Goal: Task Accomplishment & Management: Use online tool/utility

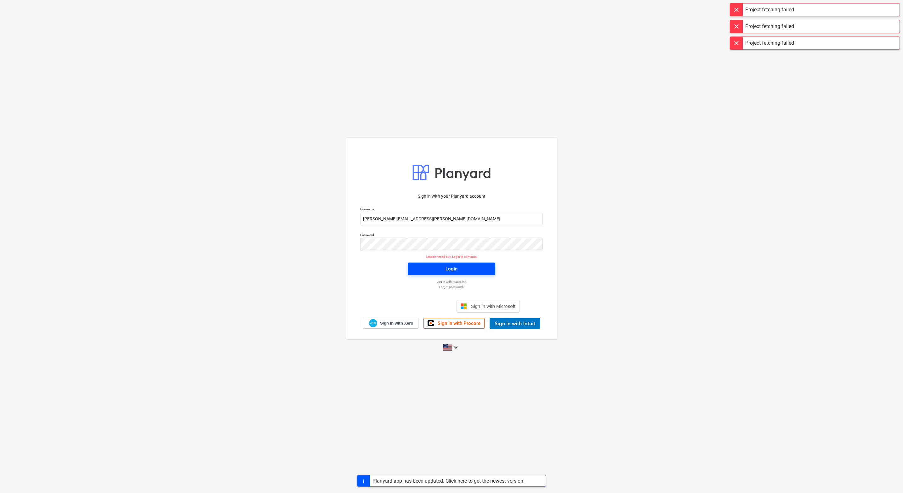
click at [449, 268] on div "Login" at bounding box center [452, 269] width 12 height 8
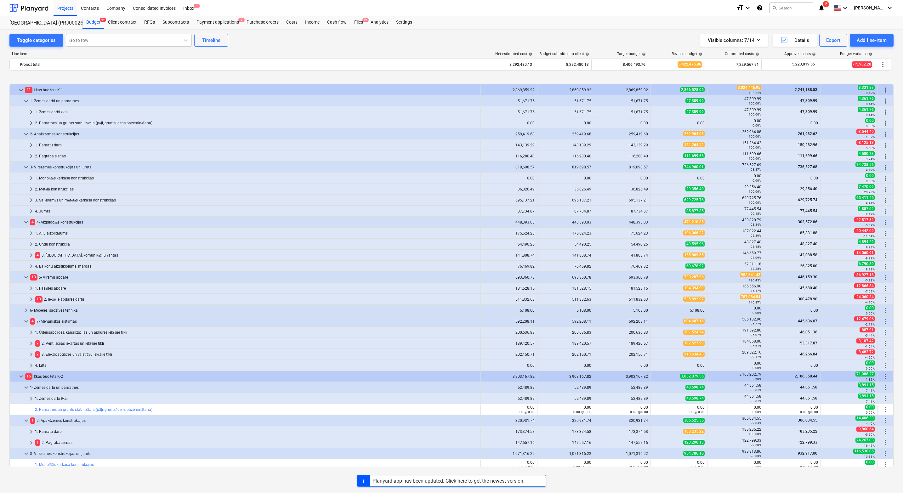
scroll to position [233, 0]
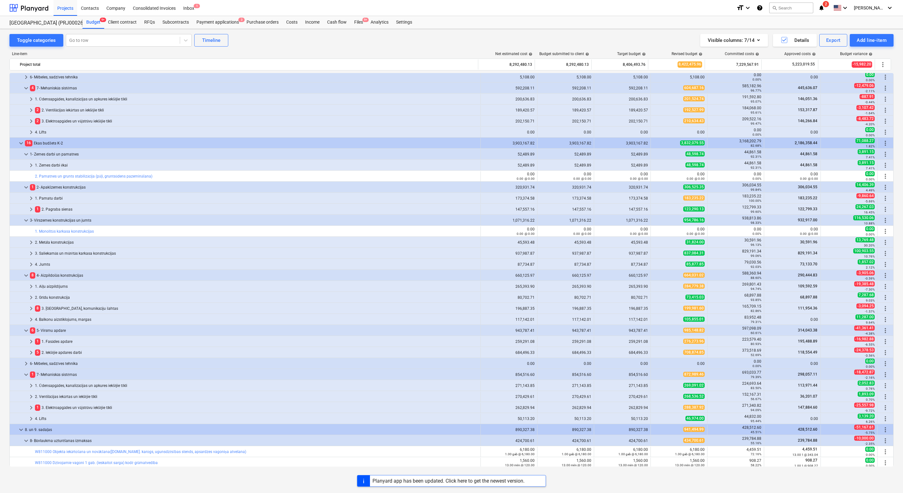
click at [760, 9] on div "Project fetching failed" at bounding box center [769, 7] width 49 height 8
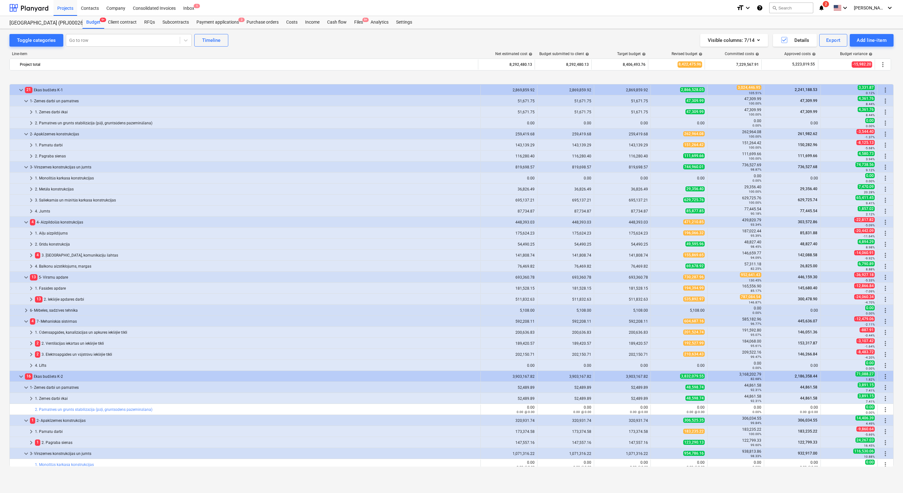
scroll to position [233, 0]
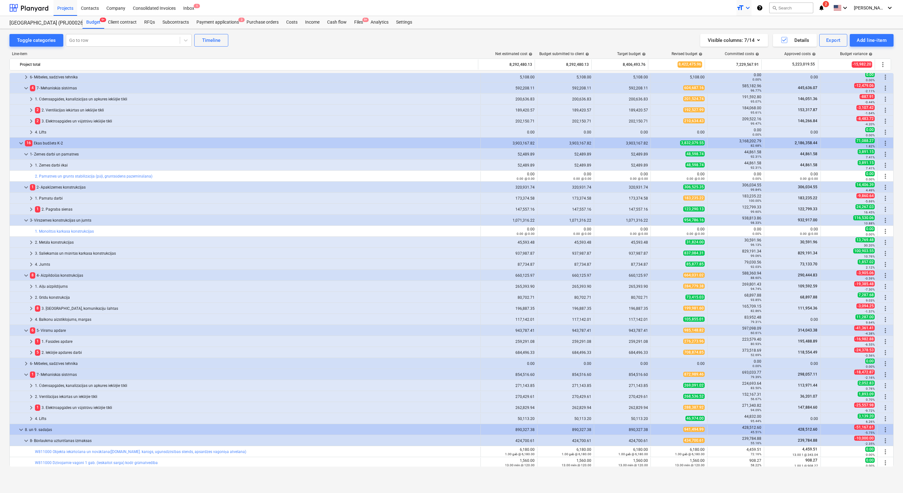
click at [752, 9] on icon "keyboard_arrow_down" at bounding box center [748, 8] width 8 height 8
click at [747, 34] on div "Normal text" at bounding box center [733, 35] width 38 height 10
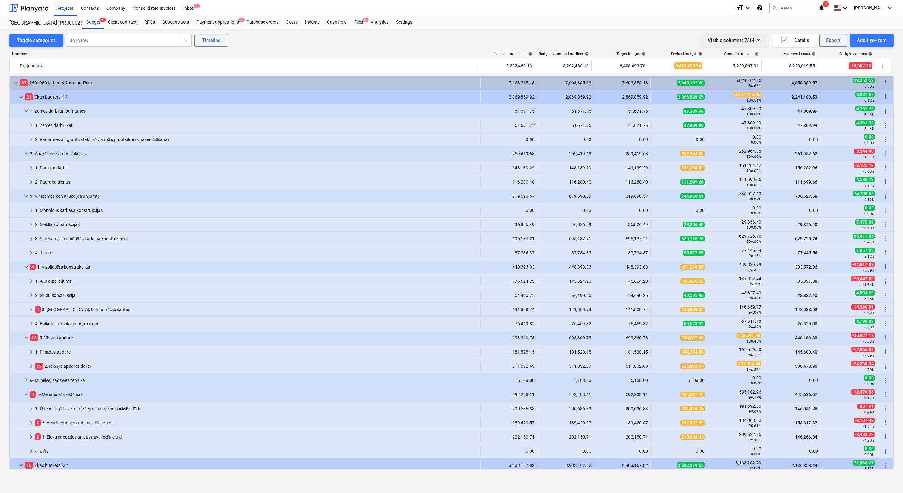
scroll to position [233, 0]
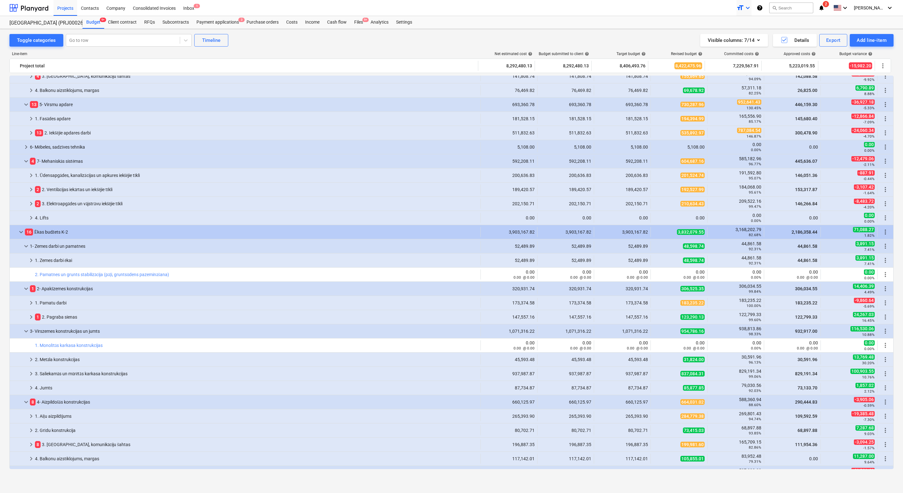
click at [752, 7] on icon "keyboard_arrow_down" at bounding box center [748, 8] width 8 height 8
click at [682, 23] on div at bounding box center [451, 246] width 903 height 493
click at [34, 9] on div at bounding box center [28, 8] width 39 height 16
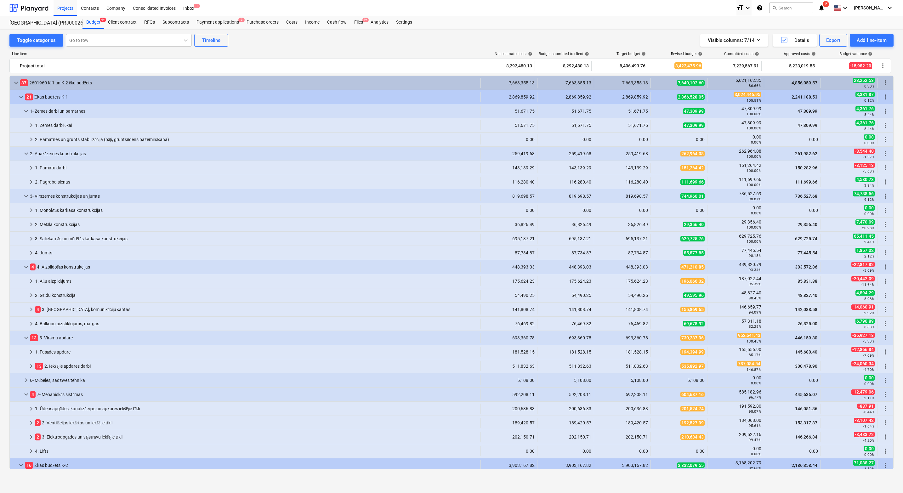
scroll to position [233, 0]
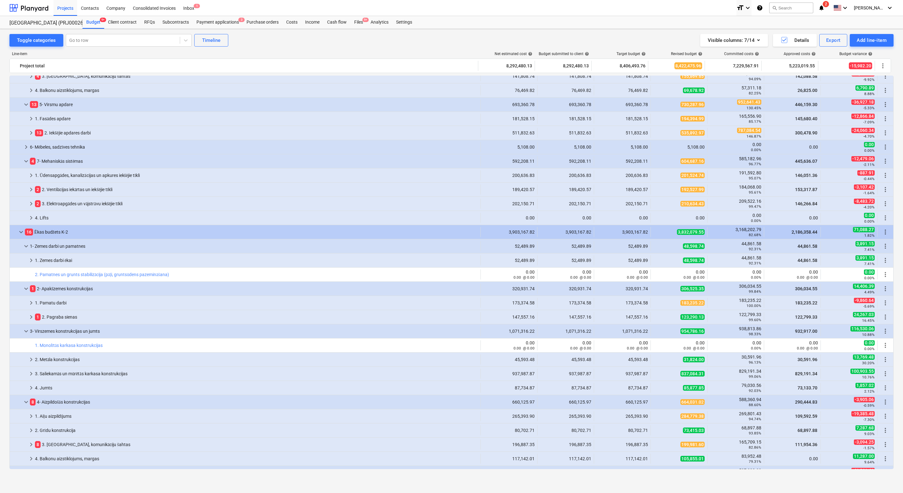
click at [5, 183] on div "Toggle categories Go to row Timeline Visible columns : 7/14 Details Export Add …" at bounding box center [451, 255] width 903 height 453
drag, startPoint x: 207, startPoint y: 291, endPoint x: 2, endPoint y: 307, distance: 205.3
click at [2, 307] on div "Toggle categories Go to row Timeline Visible columns : 7/14 Details Export Add …" at bounding box center [451, 255] width 903 height 453
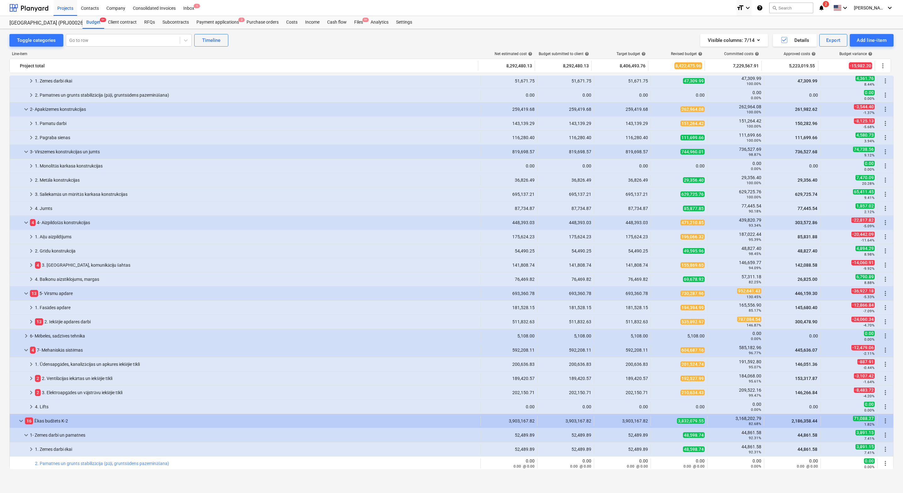
click at [5, 284] on div "Toggle categories Go to row Timeline Visible columns : 7/14 Details Export Add …" at bounding box center [451, 255] width 903 height 453
drag, startPoint x: 210, startPoint y: 298, endPoint x: -2, endPoint y: 268, distance: 213.6
click at [0, 267] on html "Projects Contacts Company Consolidated Invoices Inbox 1 format_size keyboard_ar…" at bounding box center [451, 246] width 903 height 493
drag, startPoint x: 182, startPoint y: 305, endPoint x: 7, endPoint y: 306, distance: 175.1
click at [7, 306] on div "Toggle categories Go to row Timeline Visible columns : 7/14 Details Export Add …" at bounding box center [451, 255] width 903 height 453
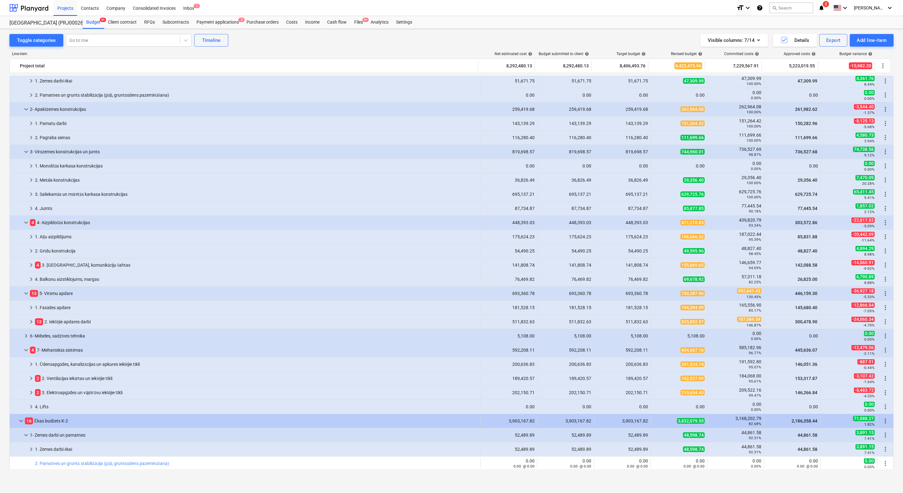
click at [5, 218] on div "Toggle categories Go to row Timeline Visible columns : 7/14 Details Export Add …" at bounding box center [451, 255] width 903 height 453
click at [1, 273] on div "Toggle categories Go to row Timeline Visible columns : 7/14 Details Export Add …" at bounding box center [451, 255] width 903 height 453
click at [295, 52] on div "Line-item" at bounding box center [243, 54] width 469 height 4
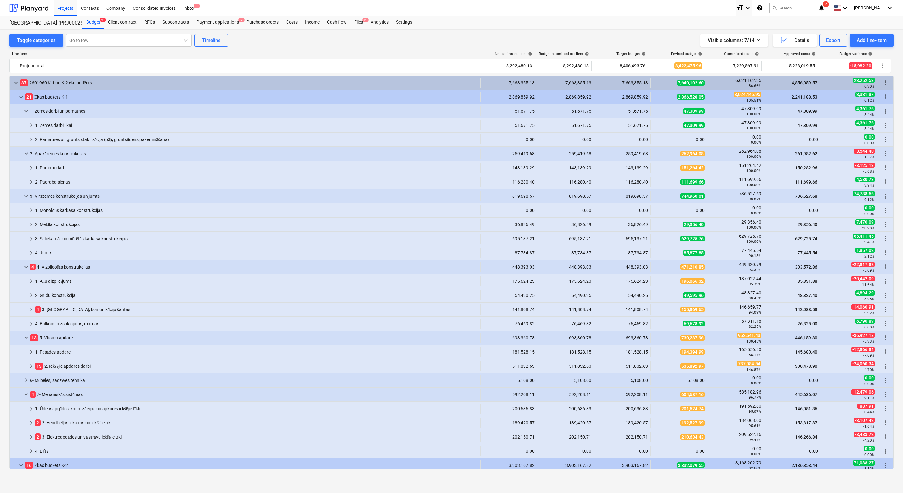
click at [432, 38] on div "Toggle categories Go to row Timeline Visible columns : 7/14 Details Export Add …" at bounding box center [451, 40] width 884 height 13
click at [453, 48] on div "Line-item Net estimated cost help Budget submitted to client help Target budget…" at bounding box center [451, 262] width 884 height 430
click at [517, 42] on div "Visible columns : 7/14 Details Export Add line-item" at bounding box center [679, 40] width 428 height 13
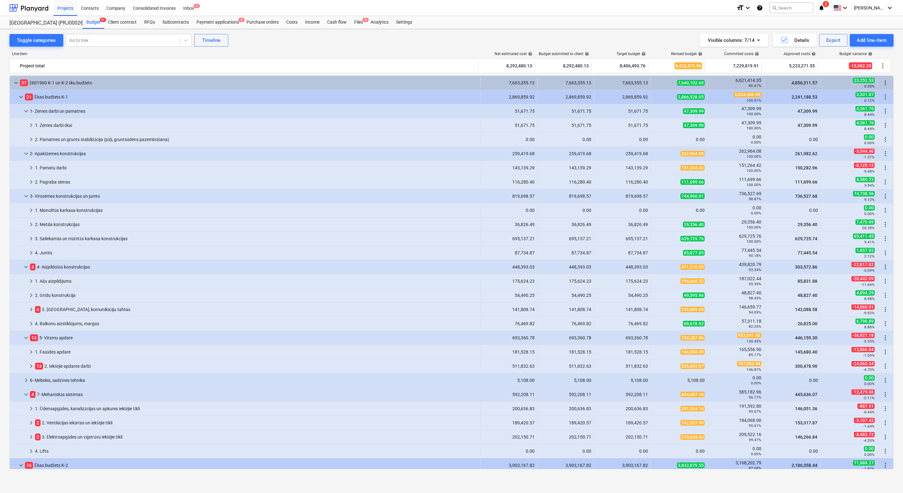
click at [566, 35] on div "Visible columns : 7/14 Details Export Add line-item" at bounding box center [679, 40] width 428 height 13
click at [283, 40] on div "Toggle categories Go to row Timeline Visible columns : 7/14 Details Export Add …" at bounding box center [451, 40] width 884 height 13
click at [384, 52] on div "Line-item" at bounding box center [243, 54] width 469 height 4
click at [384, 50] on div "Line-item Net estimated cost help Budget submitted to client help Target budget…" at bounding box center [451, 262] width 884 height 430
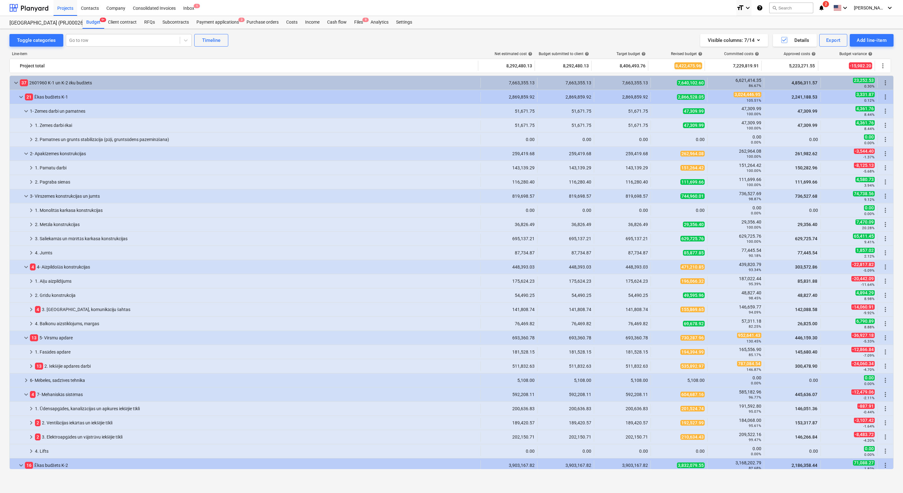
drag, startPoint x: 490, startPoint y: 38, endPoint x: 466, endPoint y: 51, distance: 27.5
click at [490, 38] on div "Visible columns : 7/14 Details Export Add line-item" at bounding box center [679, 40] width 428 height 13
